Goal: Transaction & Acquisition: Purchase product/service

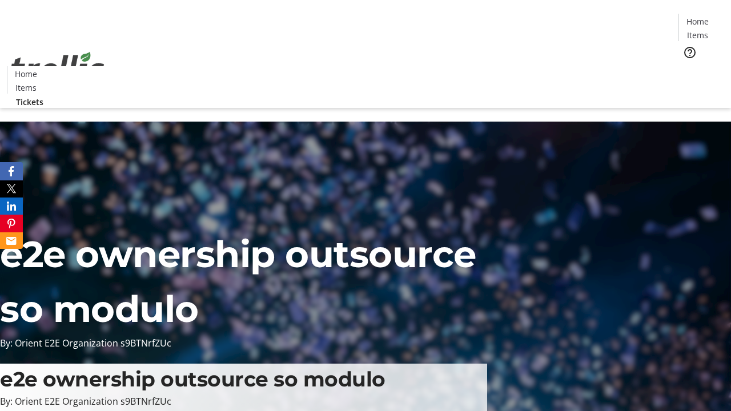
click at [687, 66] on span "Tickets" at bounding box center [700, 72] width 27 height 12
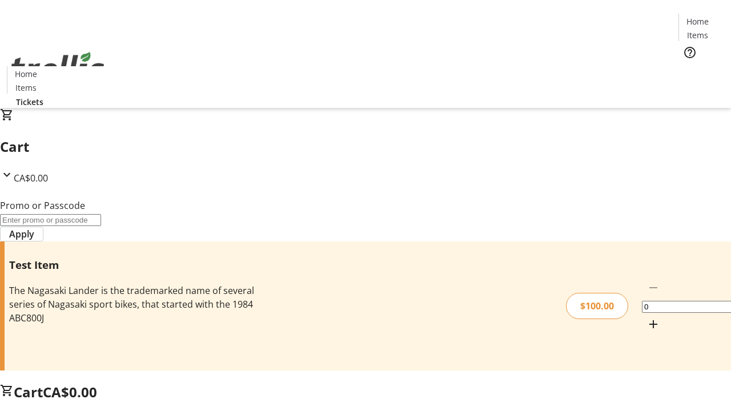
click at [646, 317] on mat-icon "Increment by one" at bounding box center [653, 324] width 14 height 14
type input "1"
type input "PERCENT"
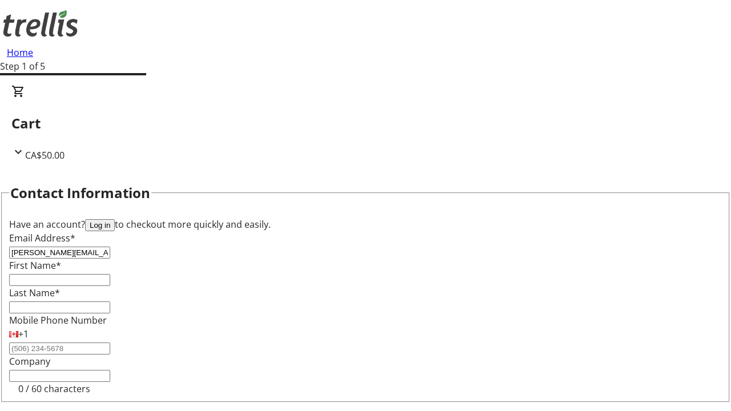
type input "[PERSON_NAME][EMAIL_ADDRESS][DOMAIN_NAME]"
type input "[PERSON_NAME]"
type input "Kshlerin"
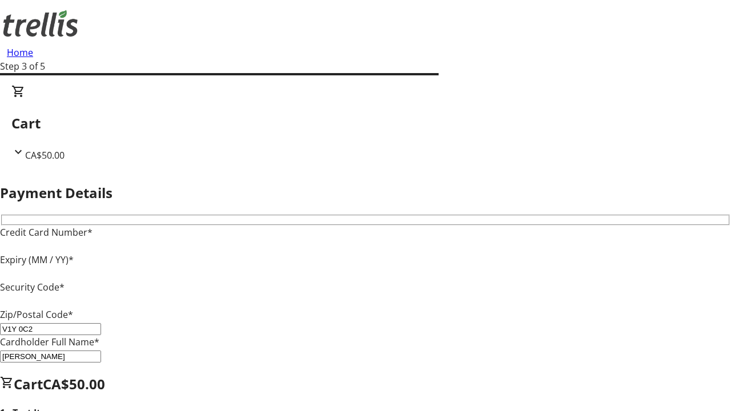
type input "V1Y 0C2"
